Goal: Register for event/course

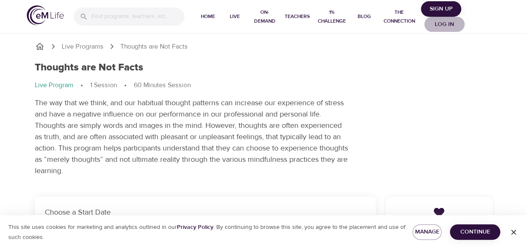
click at [439, 21] on span "Log in" at bounding box center [445, 24] width 34 height 10
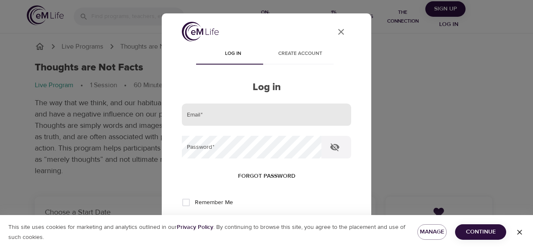
click at [215, 109] on input "email" at bounding box center [266, 115] width 169 height 23
type input "[EMAIL_ADDRESS][DOMAIN_NAME]"
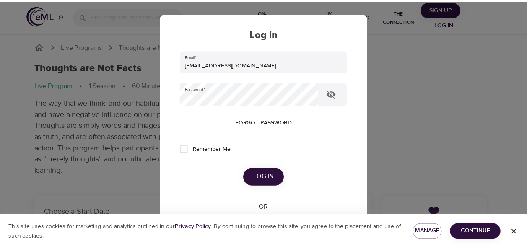
scroll to position [55, 0]
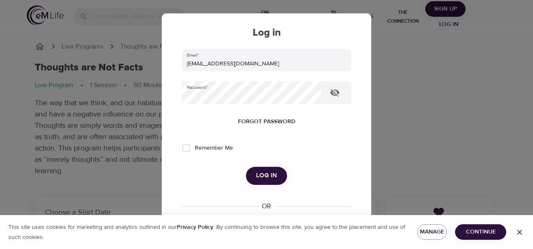
click at [254, 169] on button "Log in" at bounding box center [266, 176] width 41 height 18
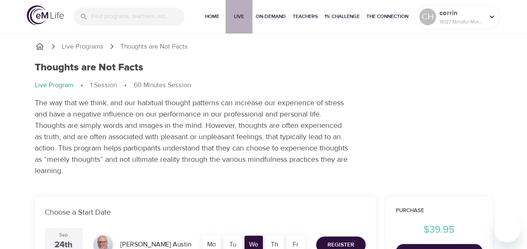
click at [239, 15] on span "Live" at bounding box center [239, 16] width 20 height 9
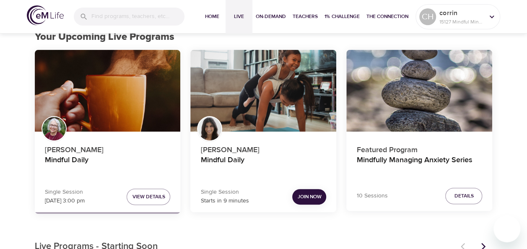
scroll to position [67, 0]
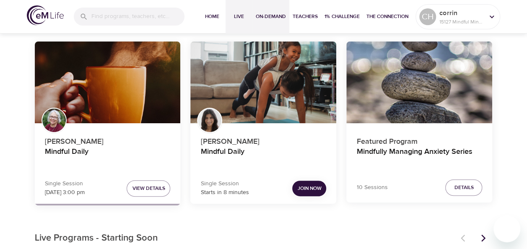
drag, startPoint x: 531, startPoint y: 6, endPoint x: 286, endPoint y: 30, distance: 246.0
click at [286, 30] on button "On-Demand" at bounding box center [270, 17] width 37 height 34
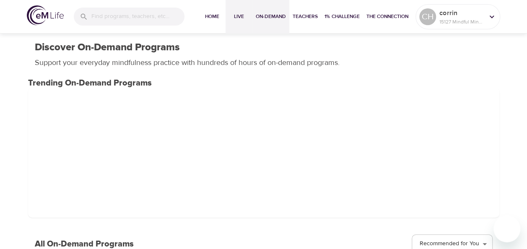
click at [239, 14] on span "Live" at bounding box center [239, 16] width 20 height 9
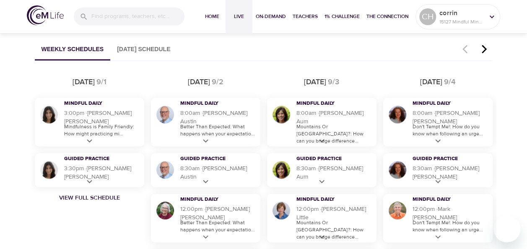
scroll to position [507, 0]
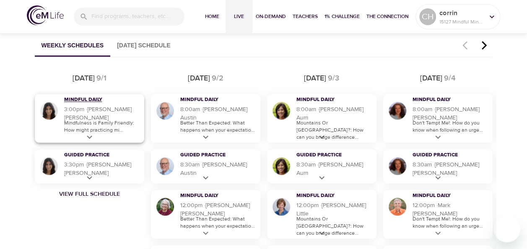
click at [68, 103] on h3 "Mindful Daily" at bounding box center [96, 99] width 65 height 7
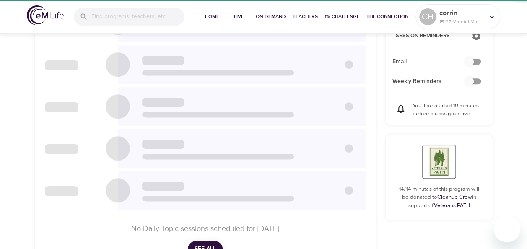
checkbox input "true"
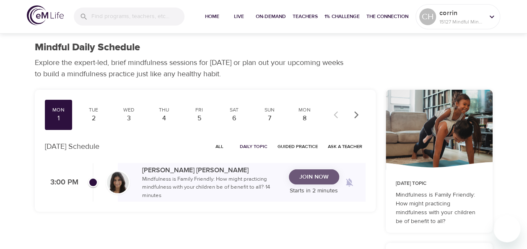
click at [314, 182] on button "Join Now" at bounding box center [314, 177] width 50 height 16
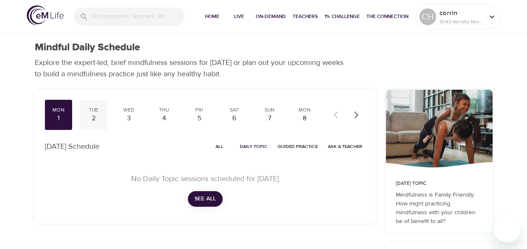
click at [94, 112] on div "Tue" at bounding box center [93, 109] width 21 height 7
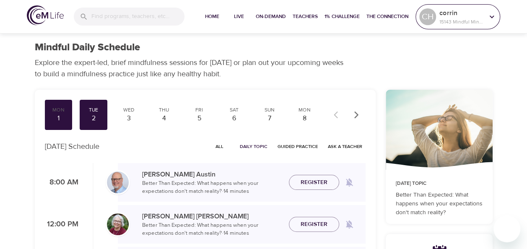
click at [493, 15] on icon at bounding box center [491, 16] width 9 height 9
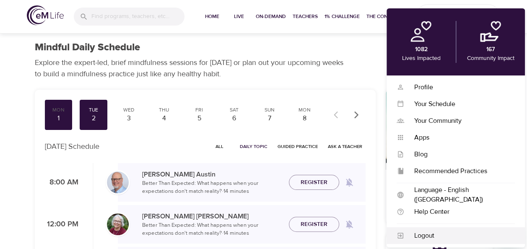
click at [426, 232] on div "Logout" at bounding box center [459, 236] width 111 height 10
